Goal: Task Accomplishment & Management: Use online tool/utility

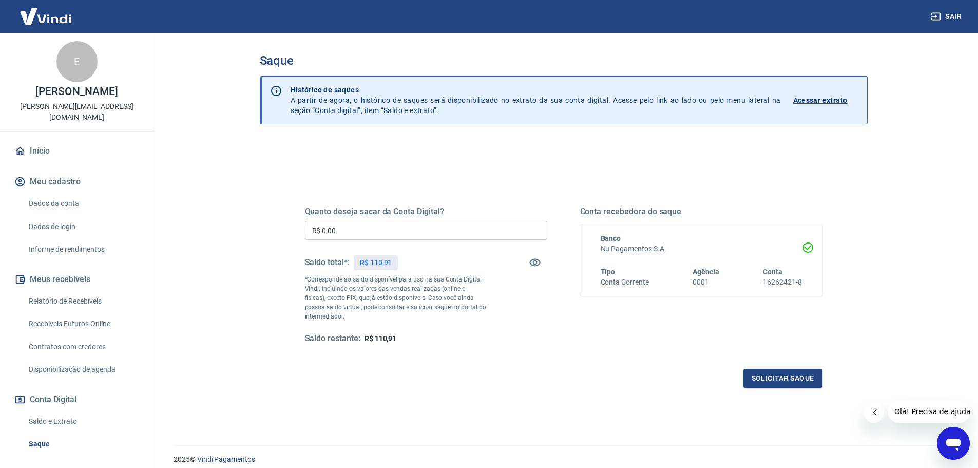
click at [359, 224] on input "R$ 0,00" at bounding box center [426, 230] width 242 height 19
type input "R$ 110,91"
click at [767, 378] on button "Solicitar saque" at bounding box center [782, 378] width 79 height 19
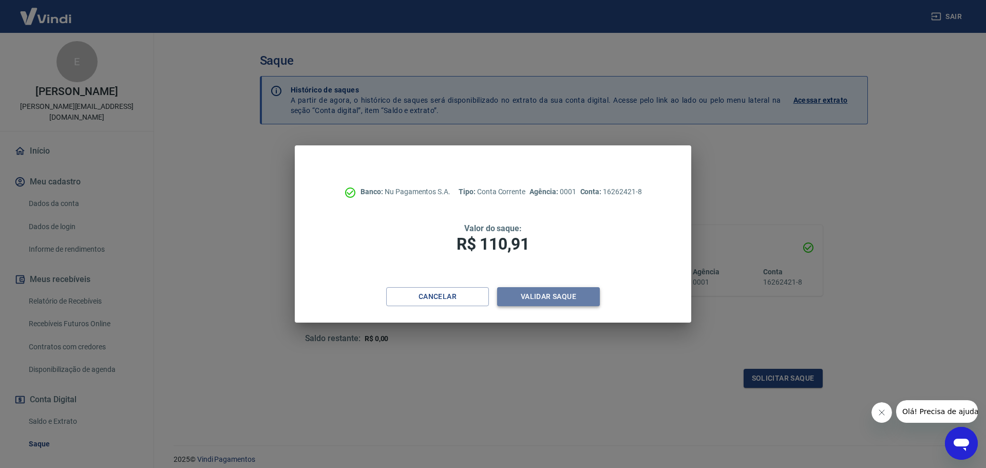
click at [560, 298] on button "Validar saque" at bounding box center [548, 296] width 103 height 19
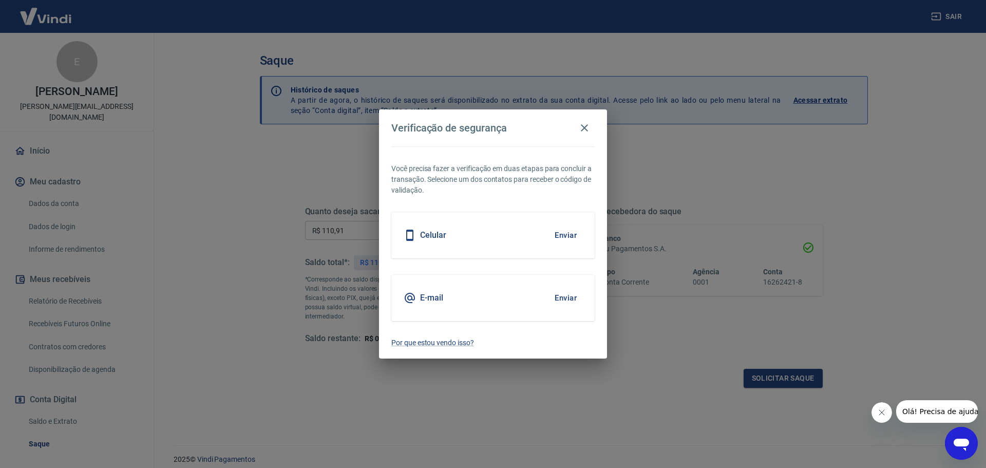
click at [533, 242] on div "Celular Enviar" at bounding box center [492, 235] width 203 height 46
click at [572, 237] on button "Enviar" at bounding box center [565, 235] width 33 height 22
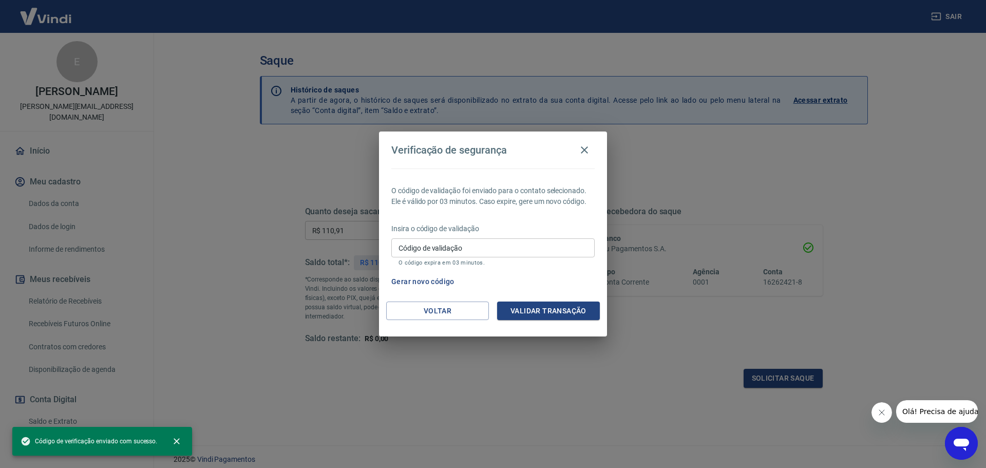
click at [442, 245] on input "Código de validação" at bounding box center [492, 247] width 203 height 19
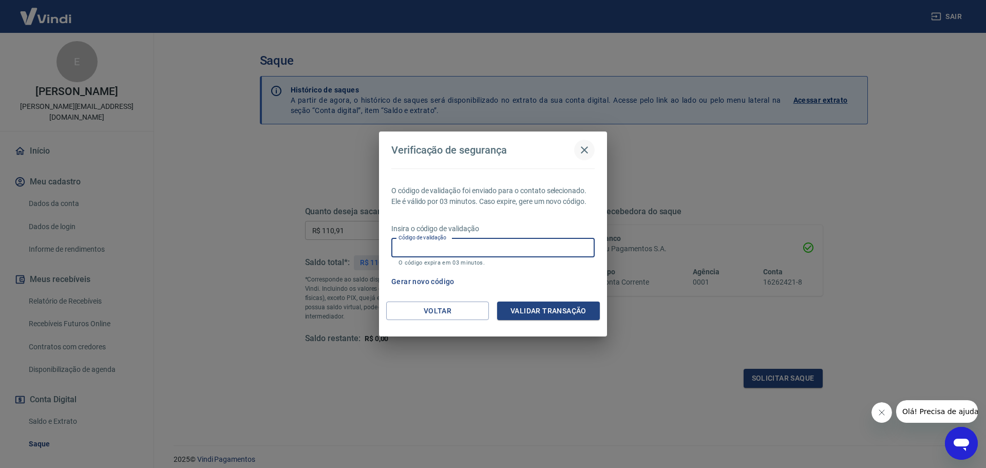
click at [585, 149] on icon "button" at bounding box center [584, 149] width 7 height 7
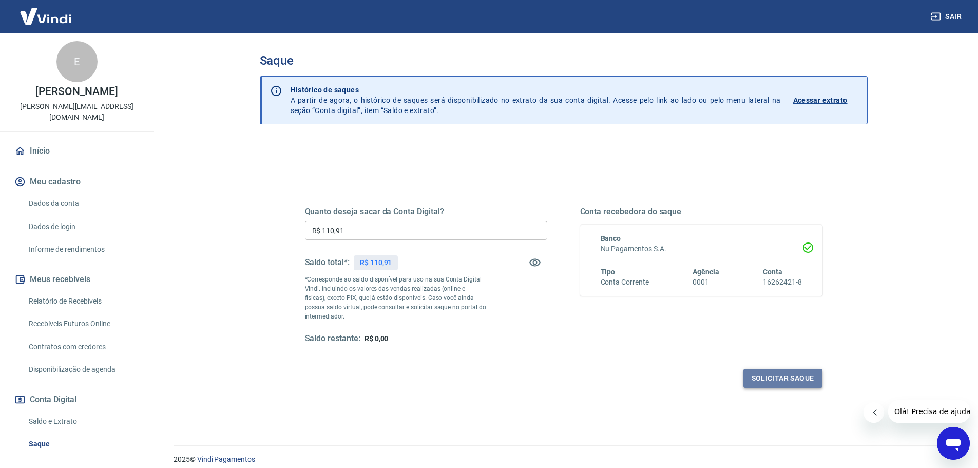
click at [765, 380] on button "Solicitar saque" at bounding box center [782, 378] width 79 height 19
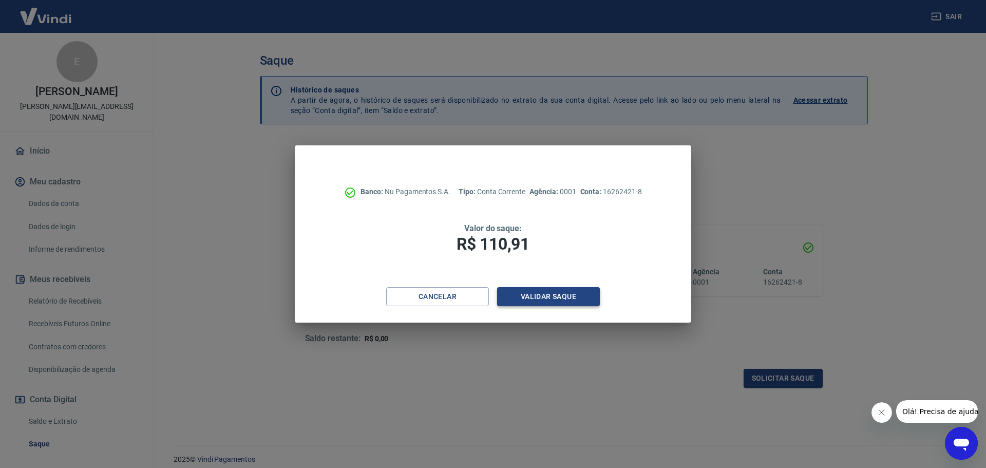
click at [538, 295] on button "Validar saque" at bounding box center [548, 296] width 103 height 19
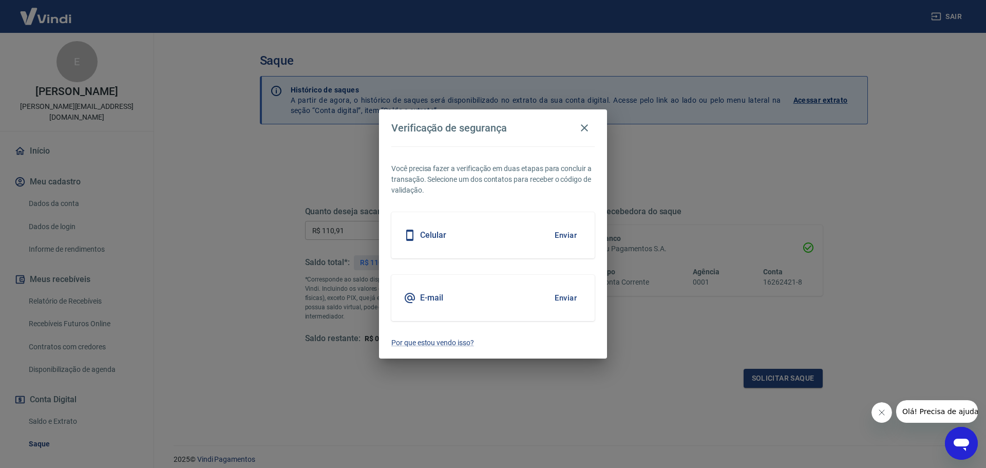
click at [560, 299] on button "Enviar" at bounding box center [565, 298] width 33 height 22
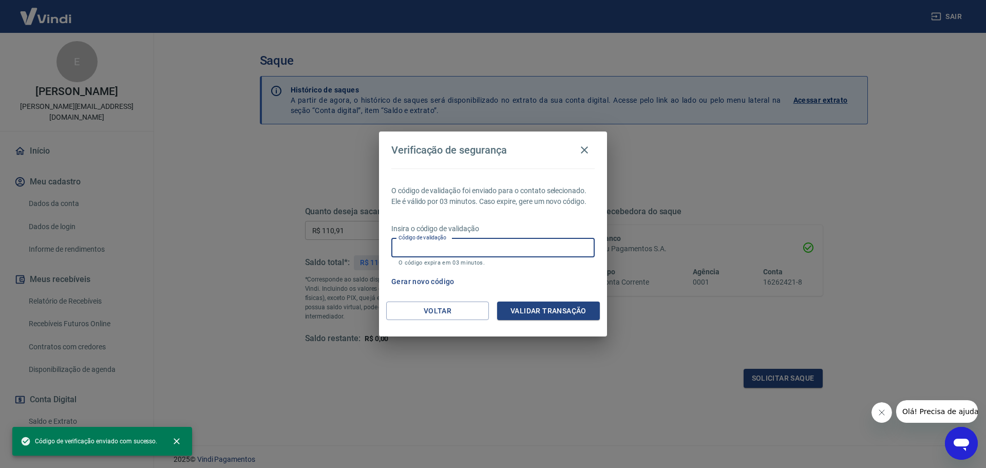
click at [466, 247] on input "Código de validação" at bounding box center [492, 247] width 203 height 19
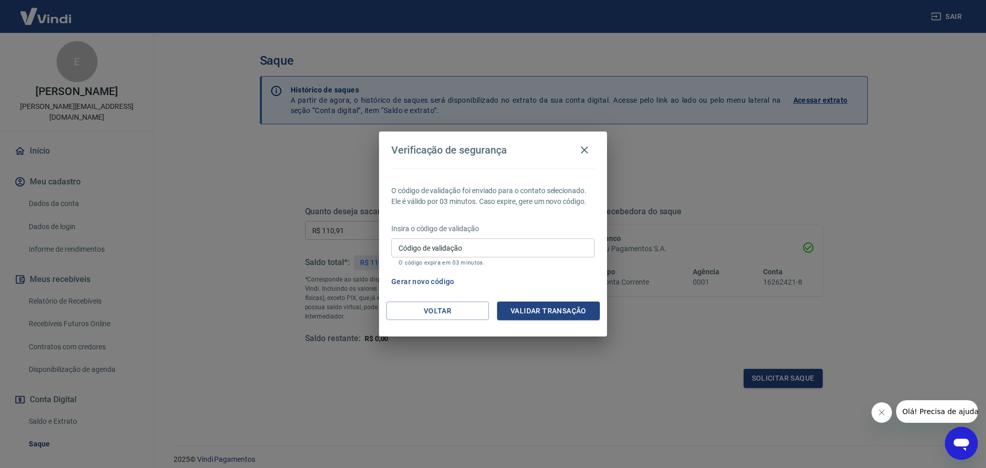
click at [436, 248] on div "Código de validação Código de validação O código expira em 03 minutos." at bounding box center [492, 252] width 203 height 28
type input "623400"
click at [548, 313] on button "Validar transação" at bounding box center [548, 310] width 103 height 19
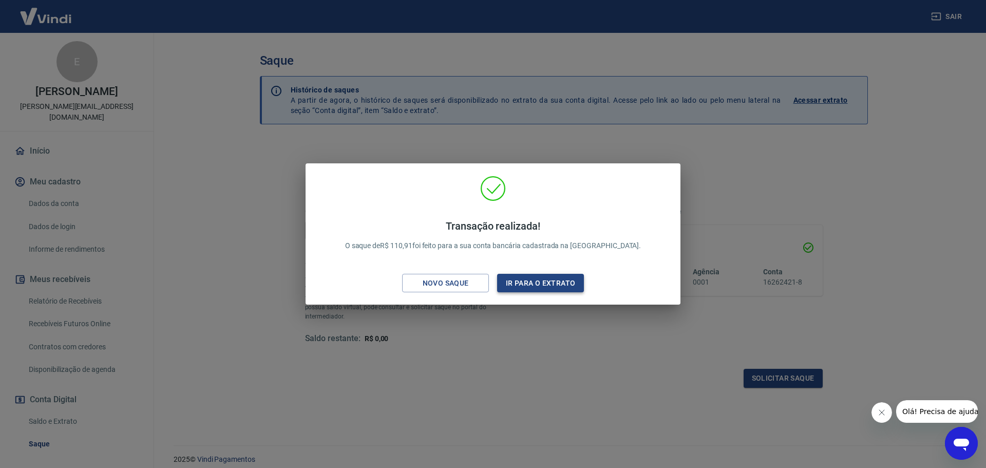
click at [539, 286] on button "Ir para o extrato" at bounding box center [540, 283] width 87 height 19
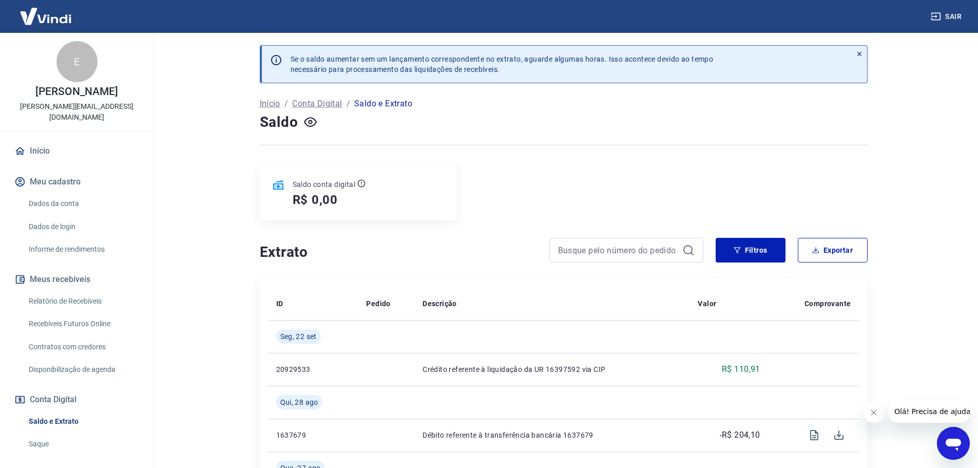
click at [78, 314] on link "Recebíveis Futuros Online" at bounding box center [83, 323] width 117 height 21
